Goal: Information Seeking & Learning: Learn about a topic

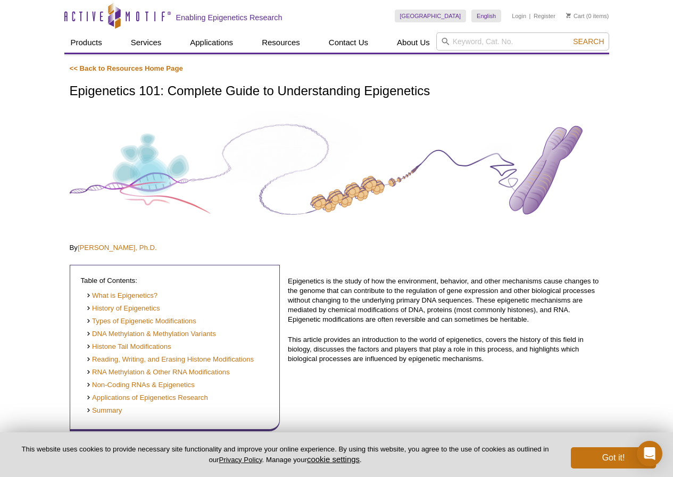
drag, startPoint x: 508, startPoint y: 1, endPoint x: 375, endPoint y: 136, distance: 189.6
click at [375, 136] on img at bounding box center [337, 170] width 534 height 120
click at [270, 150] on img at bounding box center [337, 170] width 534 height 120
click at [291, 161] on img at bounding box center [337, 170] width 534 height 120
click at [293, 162] on img at bounding box center [337, 170] width 534 height 120
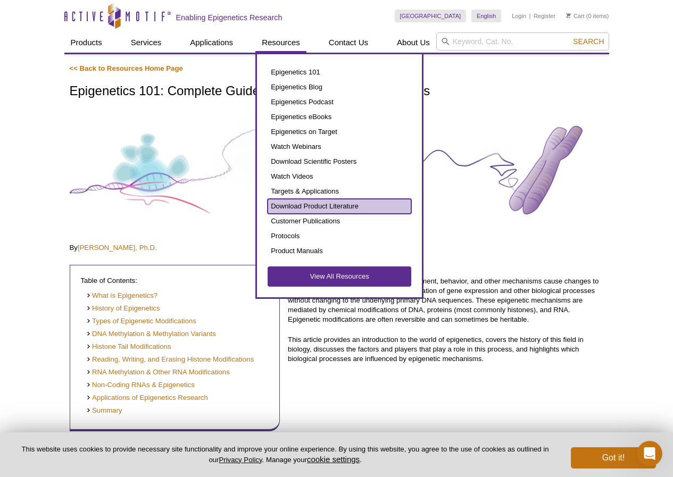
click at [298, 206] on link "Download Product Literature" at bounding box center [340, 206] width 144 height 15
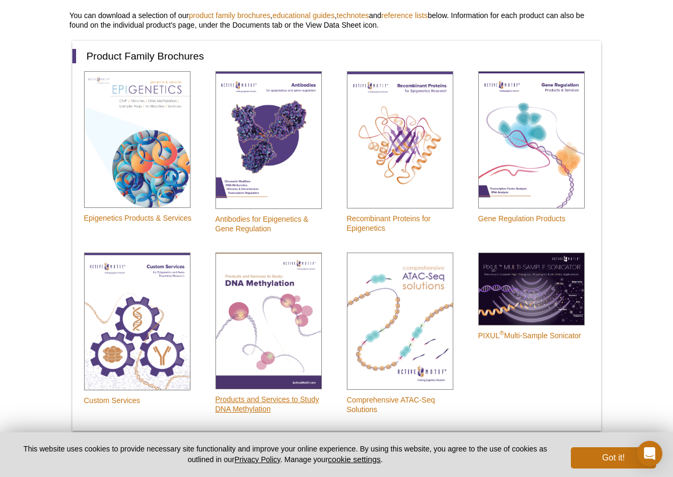
scroll to position [90, 0]
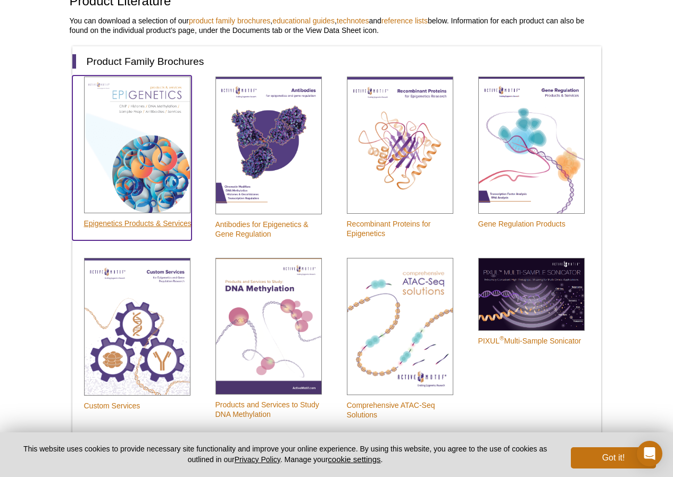
click at [139, 221] on p "Epigenetics Products & Services" at bounding box center [137, 224] width 107 height 10
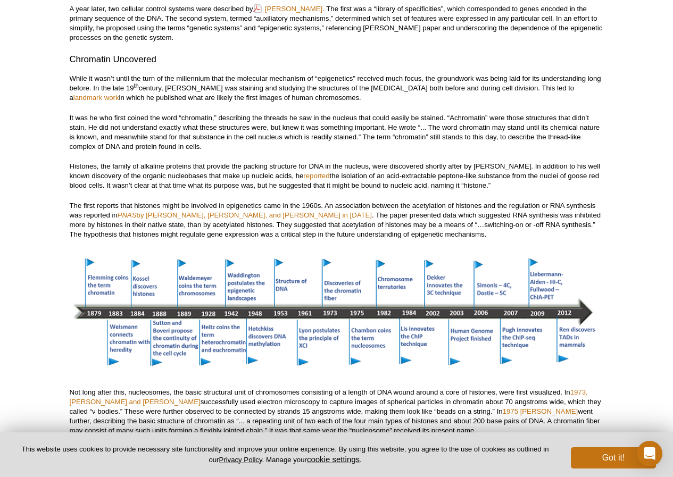
scroll to position [905, 0]
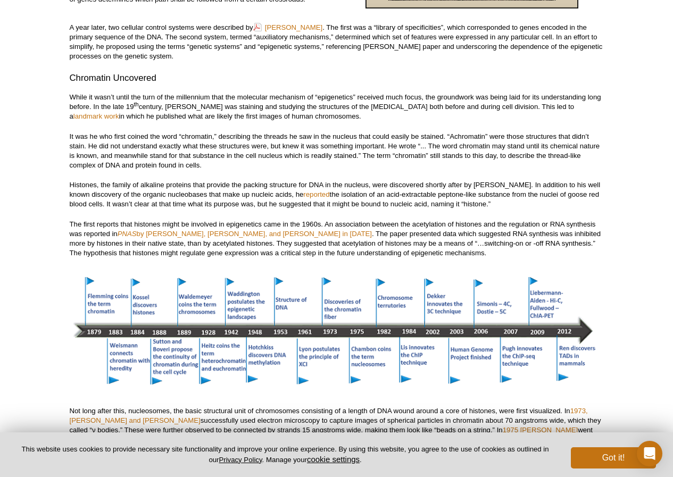
drag, startPoint x: 61, startPoint y: 72, endPoint x: 71, endPoint y: 75, distance: 10.6
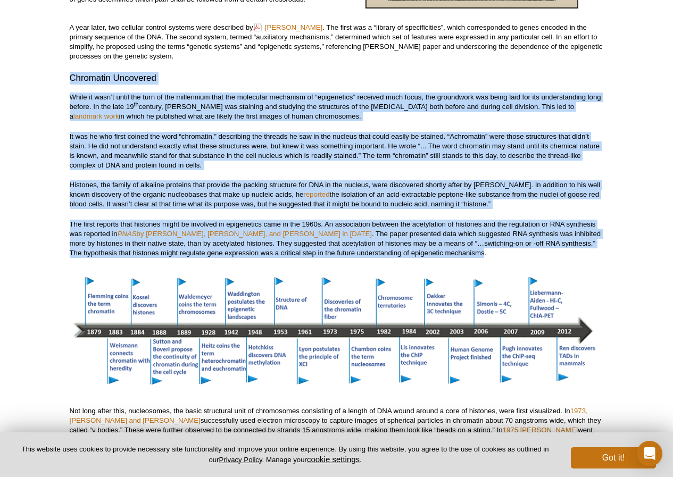
drag, startPoint x: 67, startPoint y: 75, endPoint x: 393, endPoint y: 256, distance: 373.4
drag, startPoint x: 268, startPoint y: 197, endPoint x: 216, endPoint y: 218, distance: 55.6
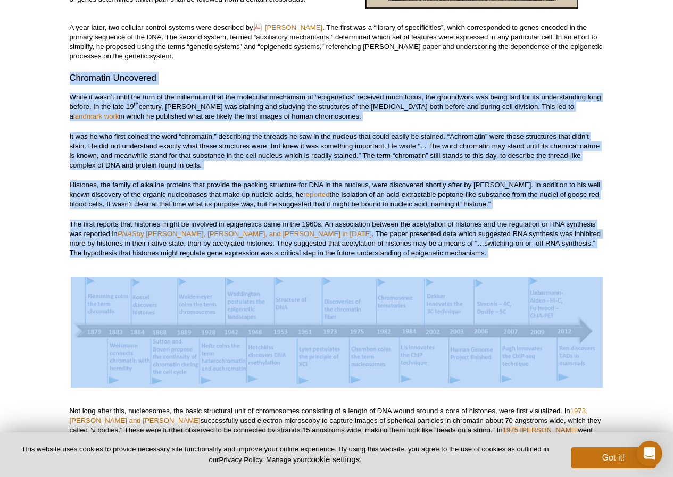
drag, startPoint x: 64, startPoint y: 74, endPoint x: 363, endPoint y: 263, distance: 353.7
drag, startPoint x: 30, startPoint y: 217, endPoint x: 38, endPoint y: 215, distance: 8.7
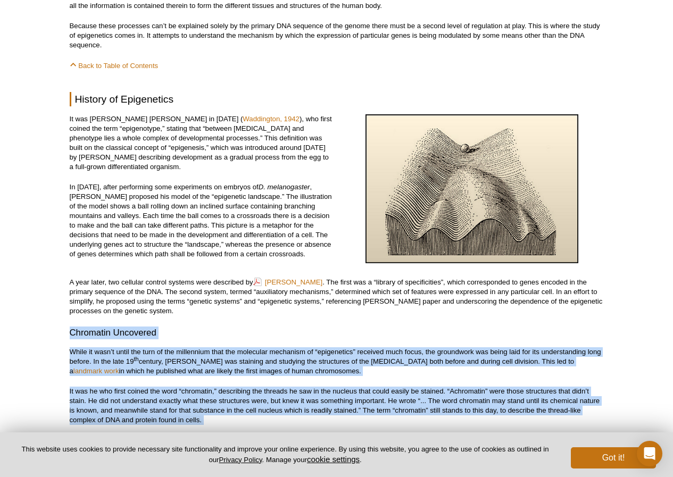
scroll to position [532, 0]
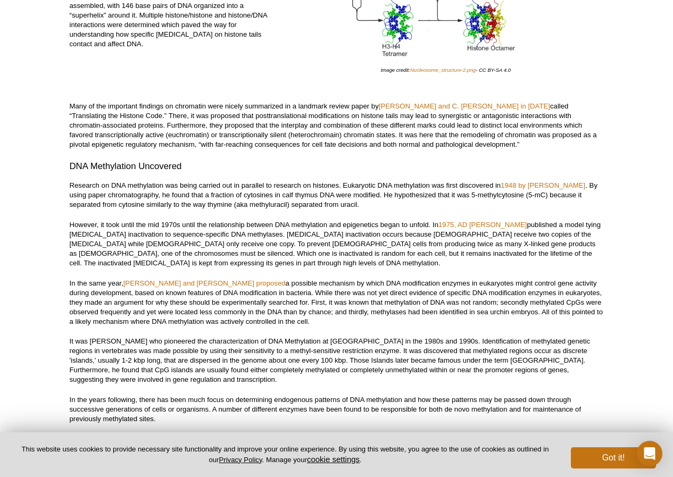
scroll to position [1490, 0]
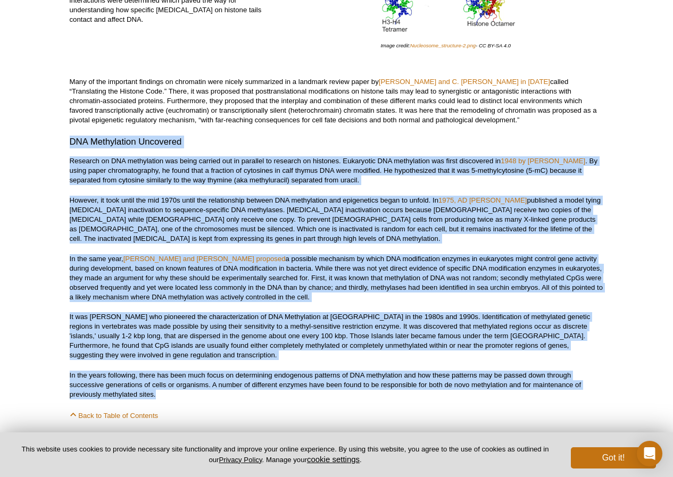
drag, startPoint x: 70, startPoint y: 137, endPoint x: 305, endPoint y: 395, distance: 349.5
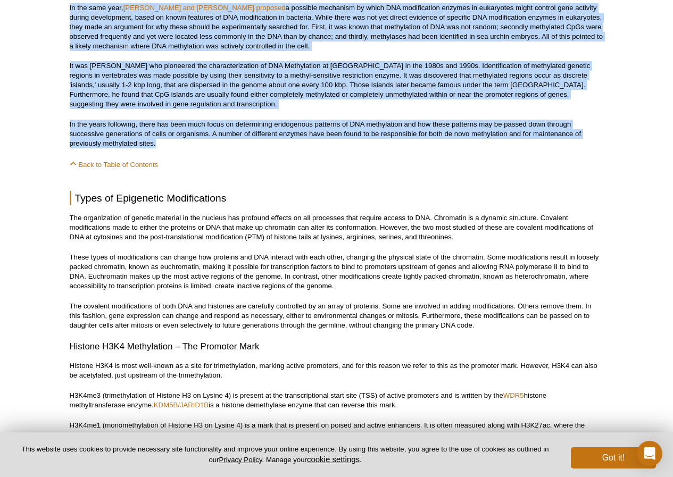
scroll to position [1756, 0]
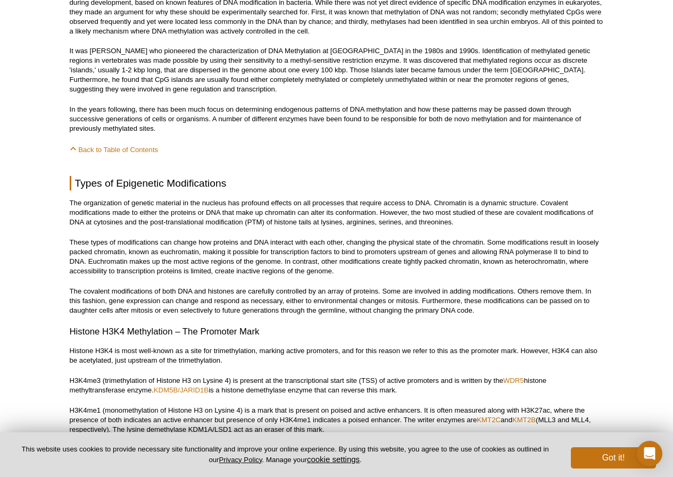
click at [307, 153] on p "Back to Table of Contents" at bounding box center [337, 149] width 534 height 11
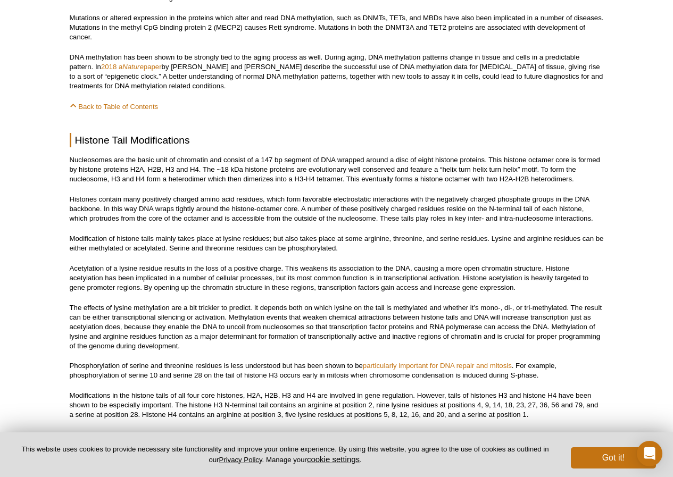
scroll to position [3086, 0]
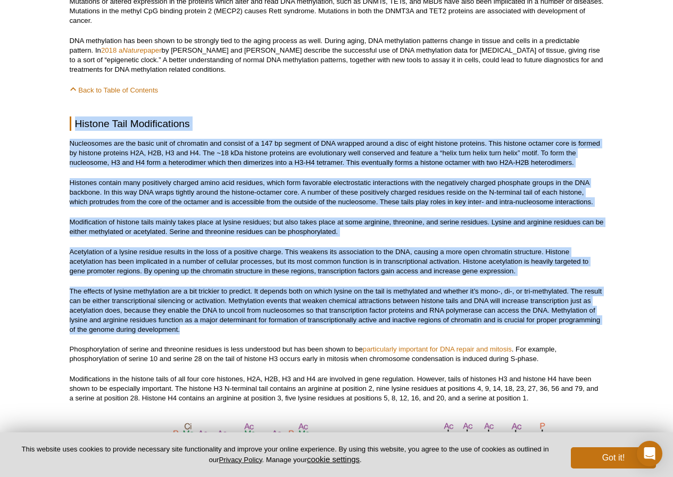
drag, startPoint x: 69, startPoint y: 109, endPoint x: 331, endPoint y: 320, distance: 337.2
click at [303, 117] on h2 "Histone Tail Modifications" at bounding box center [337, 124] width 534 height 14
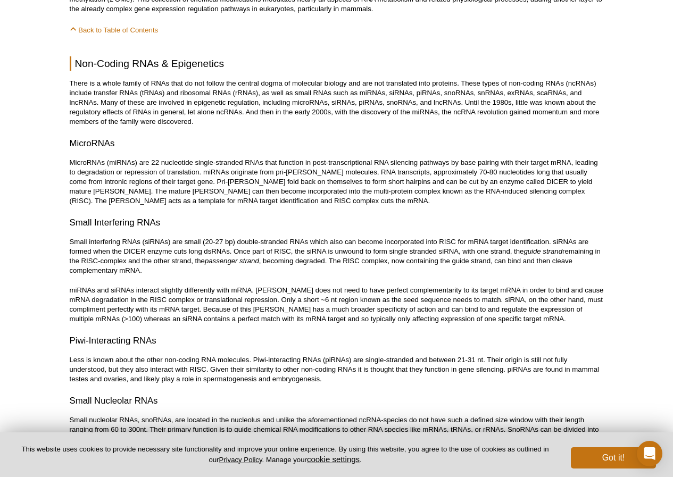
scroll to position [4629, 0]
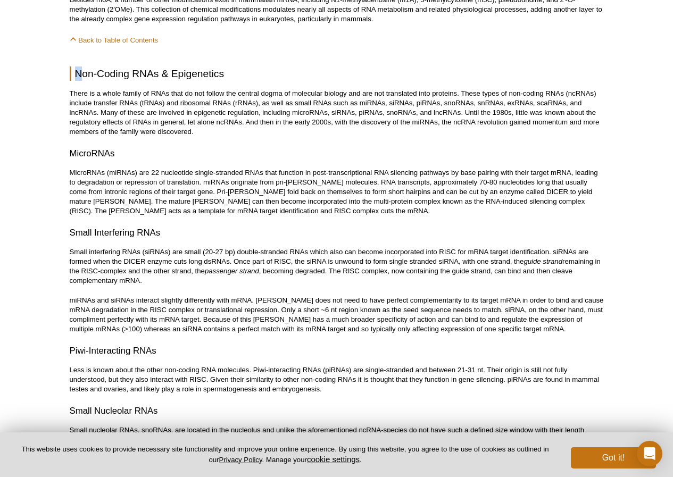
drag, startPoint x: 69, startPoint y: 48, endPoint x: 79, endPoint y: 59, distance: 15.4
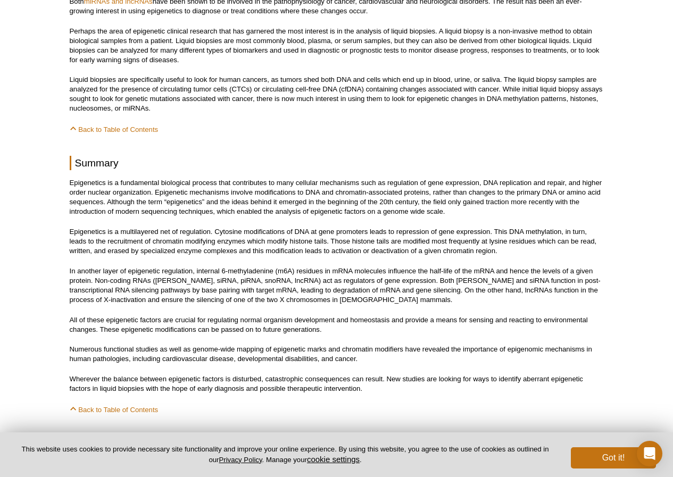
scroll to position [5214, 0]
